Goal: Task Accomplishment & Management: Manage account settings

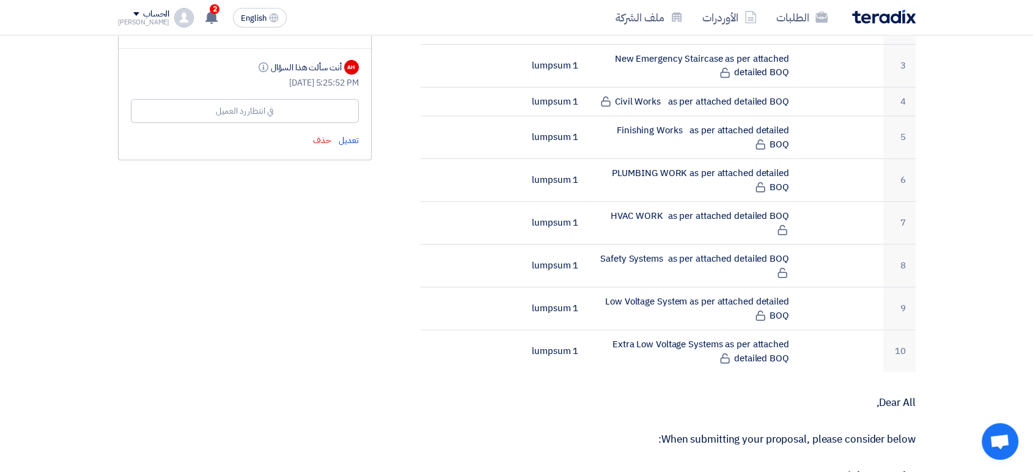
scroll to position [475, 0]
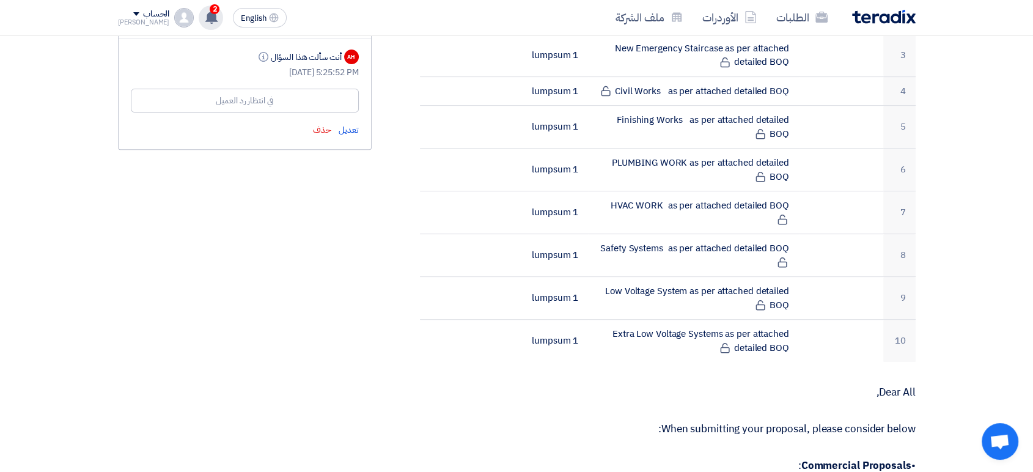
click at [199, 15] on div "2 قام بتعديل علي طلبه Construction of Eastern Regional Office (TURNKEY) - [GEOG…" at bounding box center [211, 18] width 24 height 24
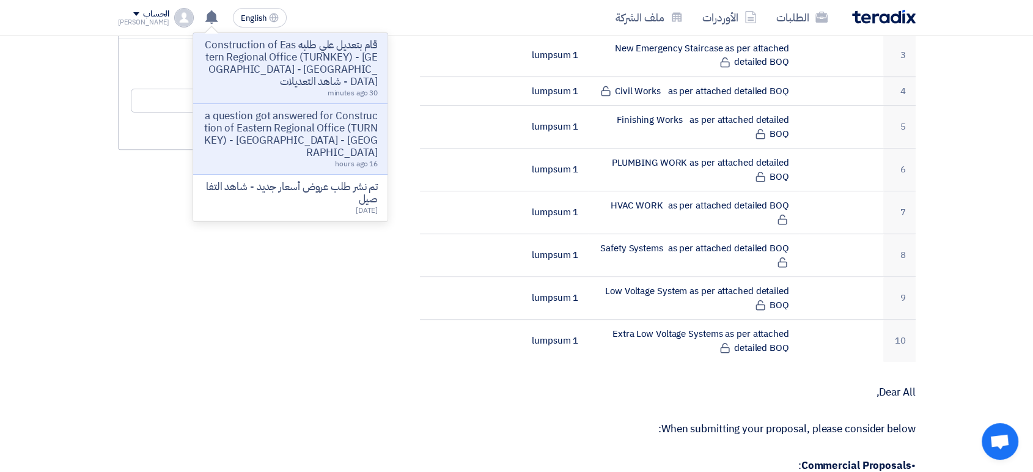
click at [264, 72] on p "قام بتعديل علي طلبه Construction of Eastern Regional Office (TURNKEY) - [GEOGRA…" at bounding box center [290, 63] width 175 height 49
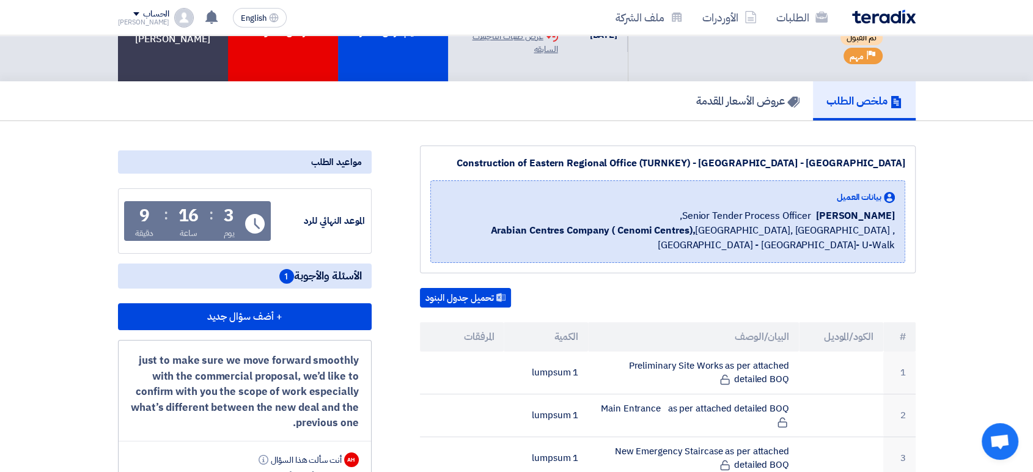
scroll to position [68, 0]
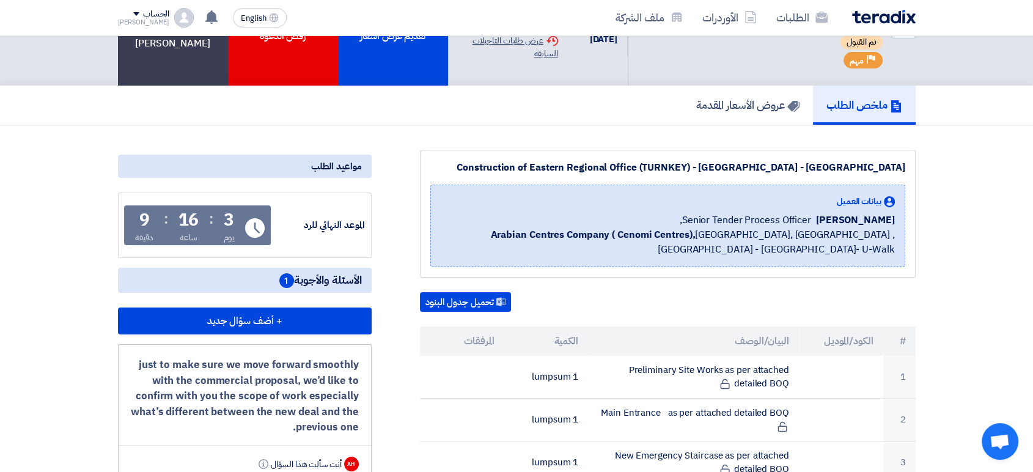
click at [509, 45] on div "Extension History عرض طلبات التاجيلات السابقه" at bounding box center [508, 47] width 100 height 26
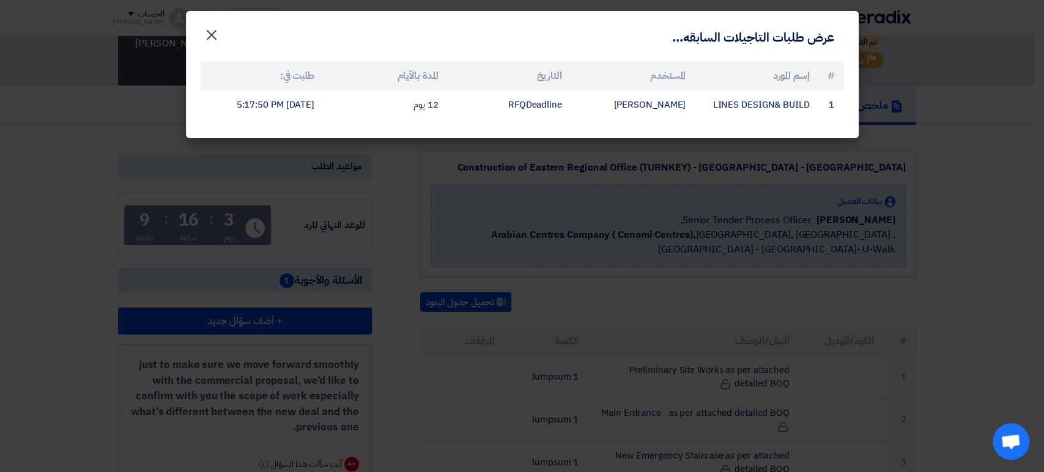
click at [205, 27] on span "×" at bounding box center [211, 34] width 15 height 37
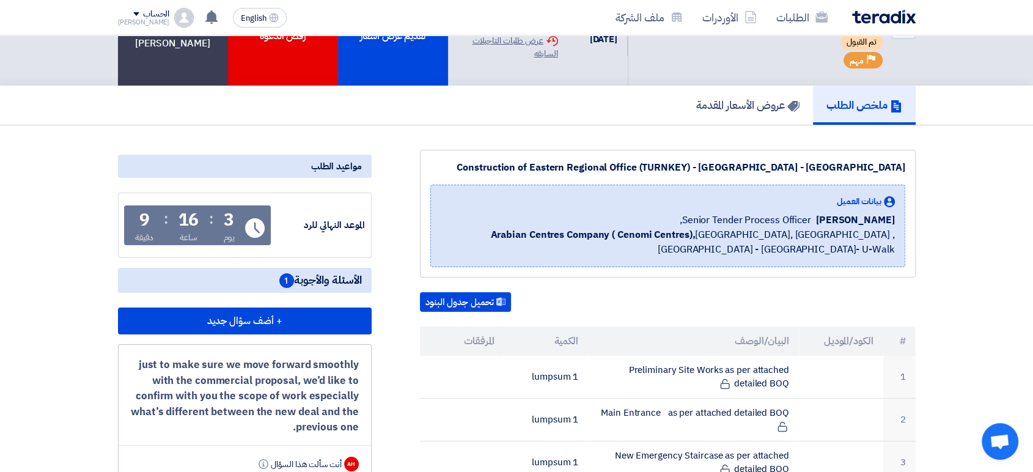
scroll to position [0, 0]
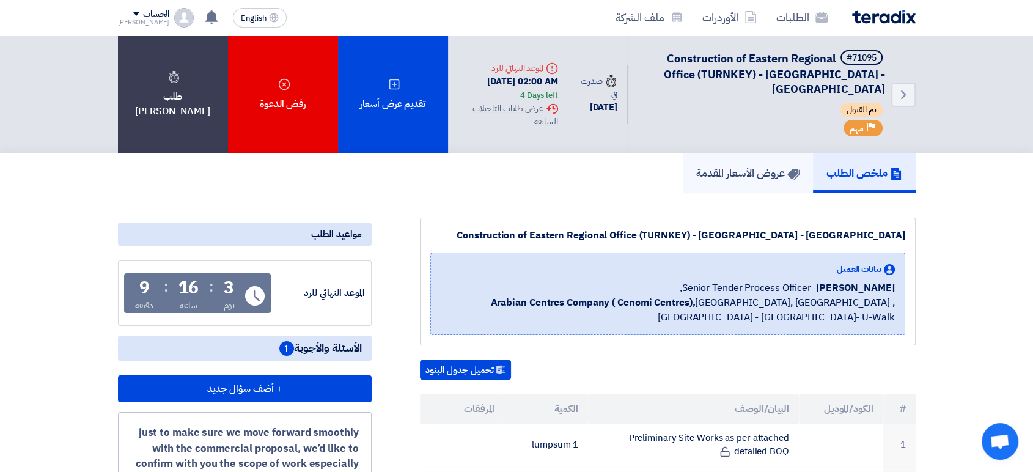
click at [696, 183] on link "عروض الأسعار المقدمة" at bounding box center [748, 172] width 130 height 39
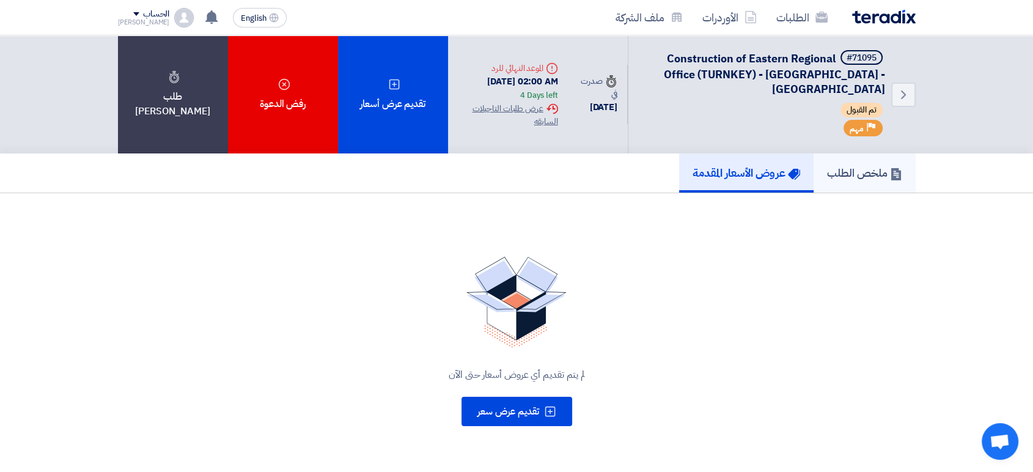
click at [841, 169] on h5 "ملخص الطلب" at bounding box center [864, 173] width 75 height 14
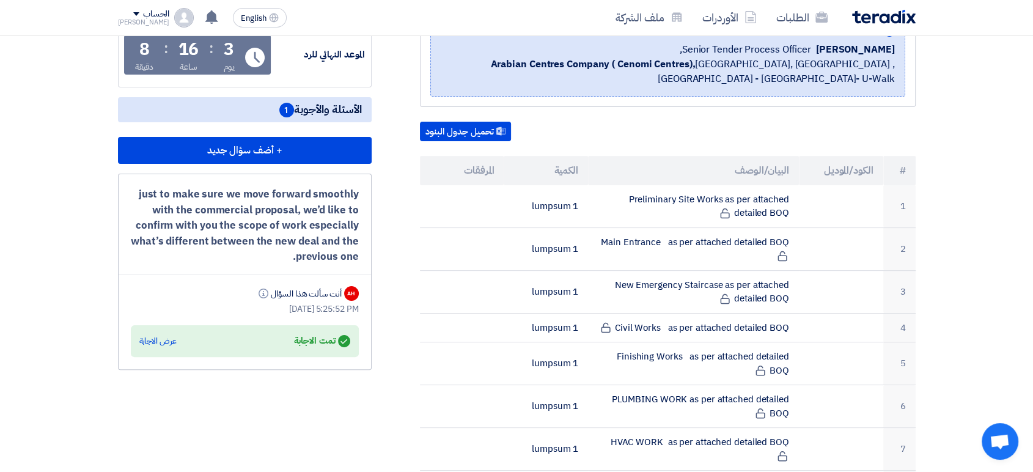
scroll to position [272, 0]
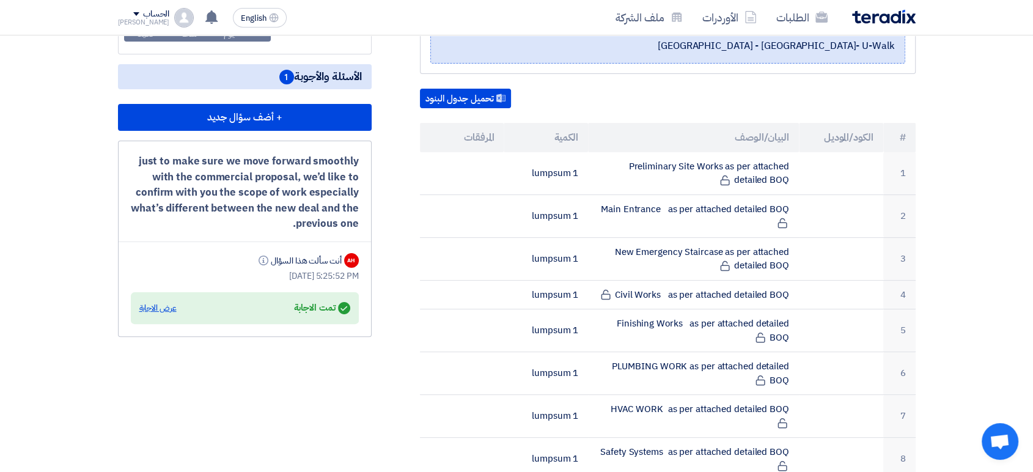
click at [156, 306] on div "عرض الاجابة" at bounding box center [157, 308] width 37 height 12
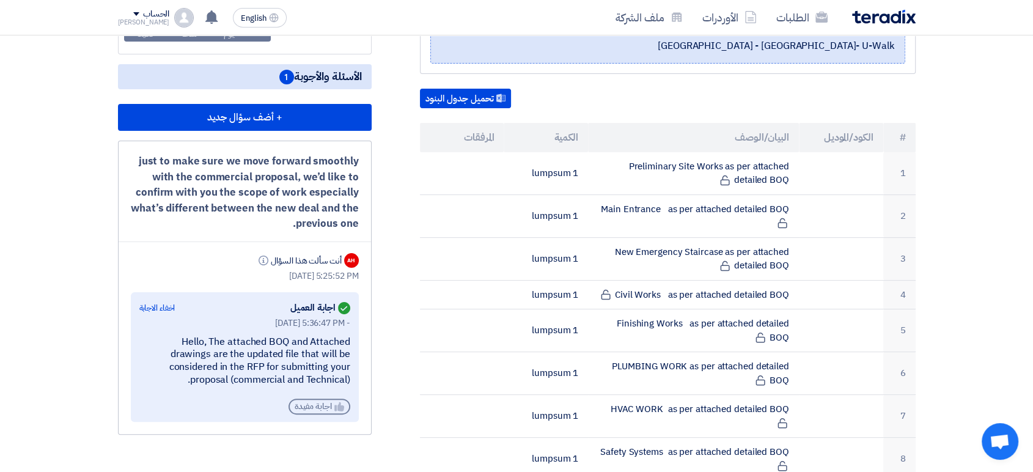
click at [319, 410] on div "Helpful اجابة مفيدة" at bounding box center [320, 407] width 62 height 16
click at [307, 424] on div "Helpful تم الاشادة بهذة الاجابة" at bounding box center [301, 422] width 97 height 16
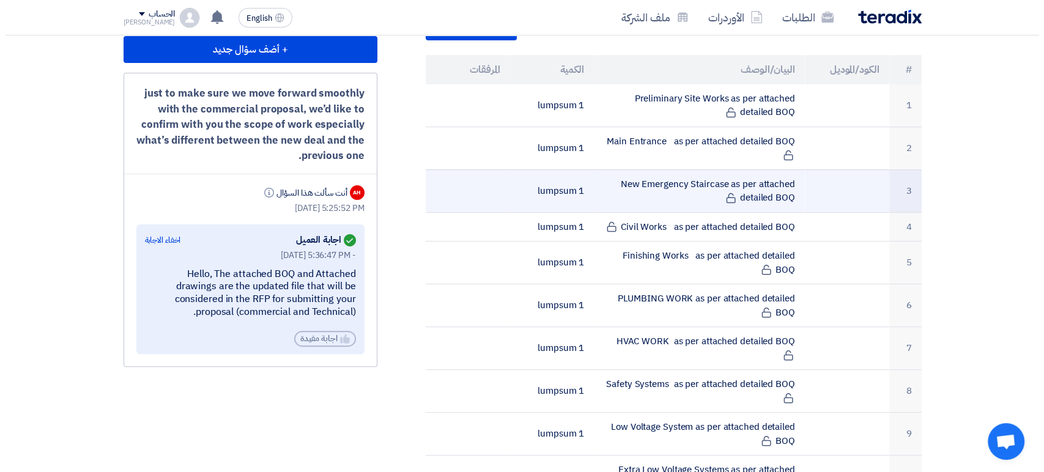
scroll to position [0, 0]
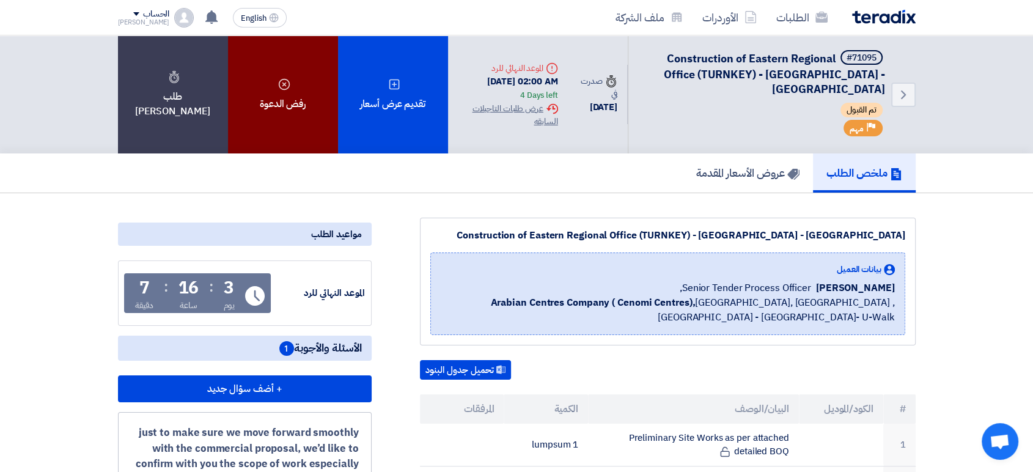
click at [276, 121] on div "رفض الدعوة" at bounding box center [283, 94] width 110 height 118
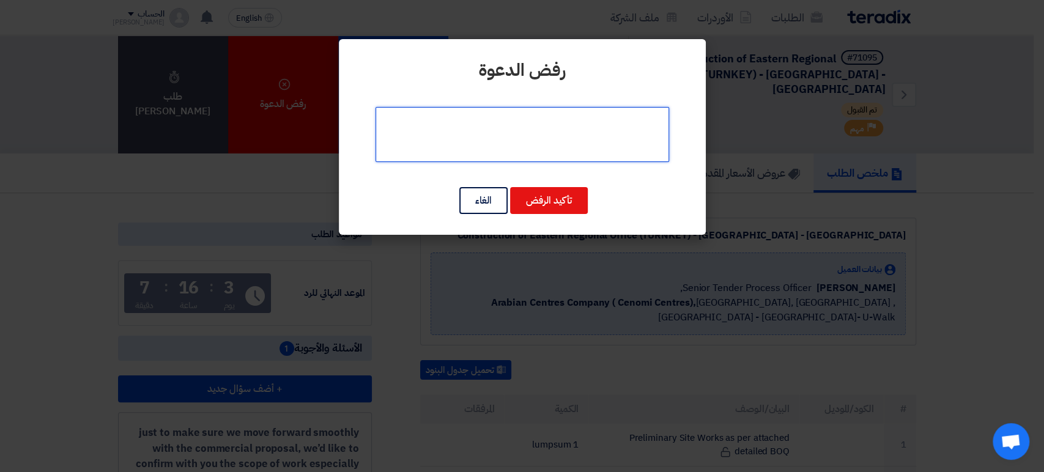
click at [588, 146] on textarea at bounding box center [522, 134] width 294 height 55
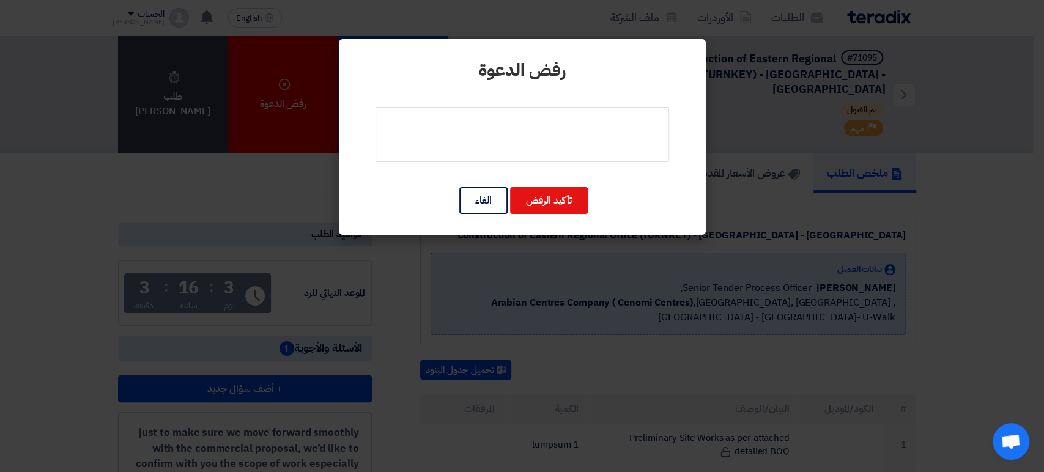
click at [793, 91] on modal-container "رفض [PERSON_NAME] تأكيد الرفض الغاء" at bounding box center [522, 236] width 1044 height 472
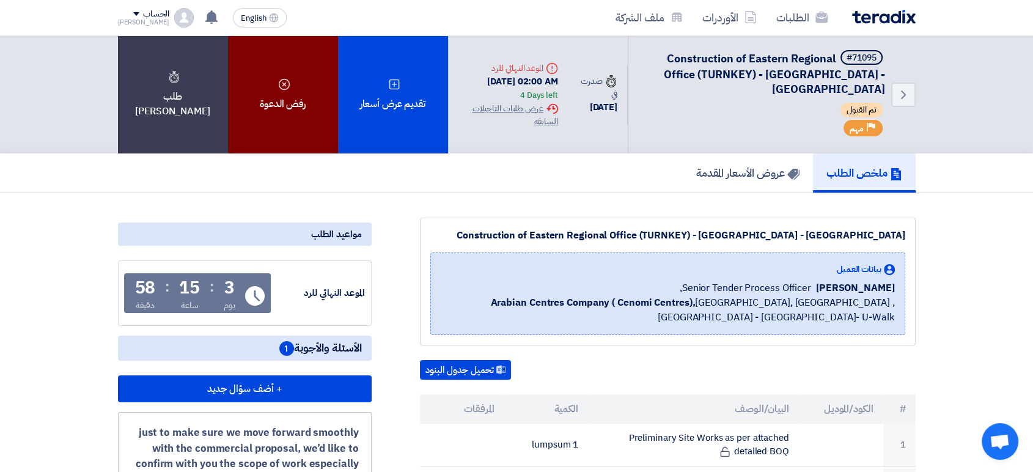
click at [300, 118] on div "رفض الدعوة" at bounding box center [283, 94] width 110 height 118
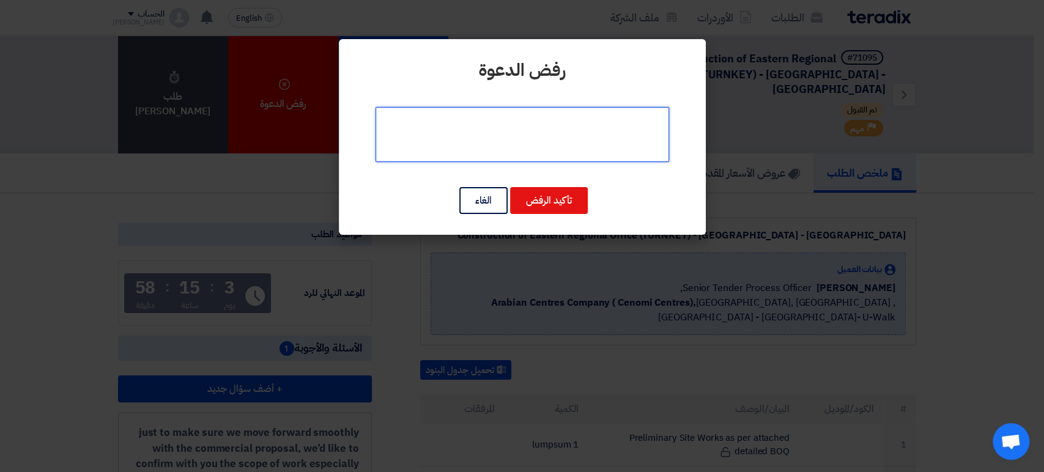
click at [581, 127] on textarea at bounding box center [522, 134] width 294 height 55
paste textarea "After internal discussions, we regret to inform you that we won’t be able to pr…"
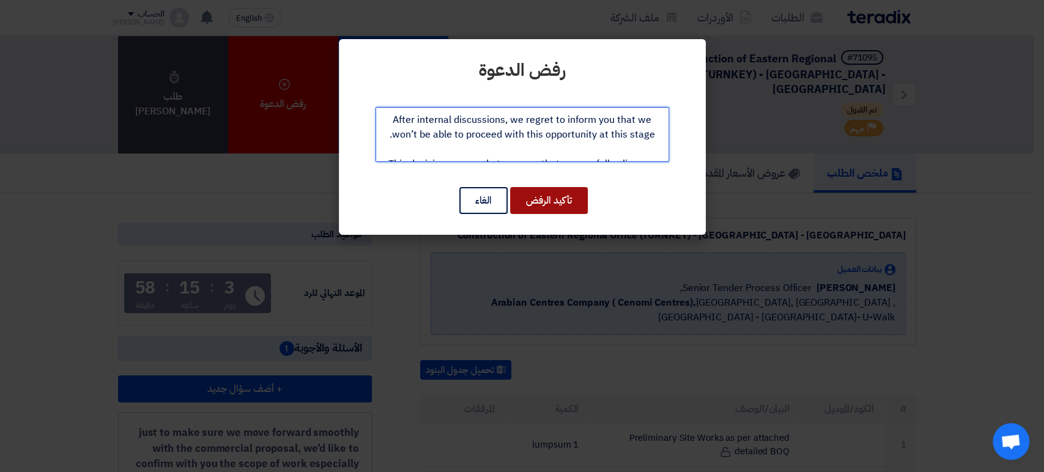
type textarea "After internal discussions, we regret to inform you that we won’t be able to pr…"
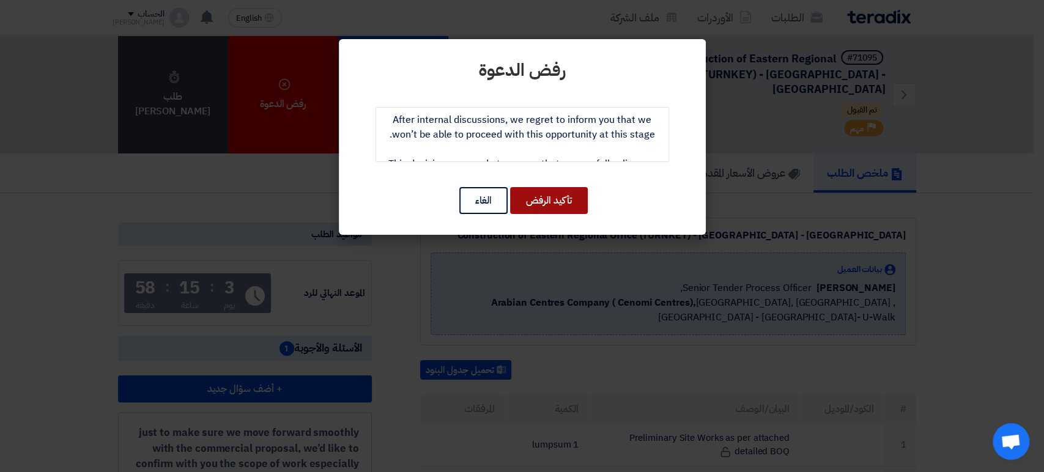
click at [572, 202] on button "تأكيد الرفض" at bounding box center [549, 200] width 78 height 27
